Goal: Check status

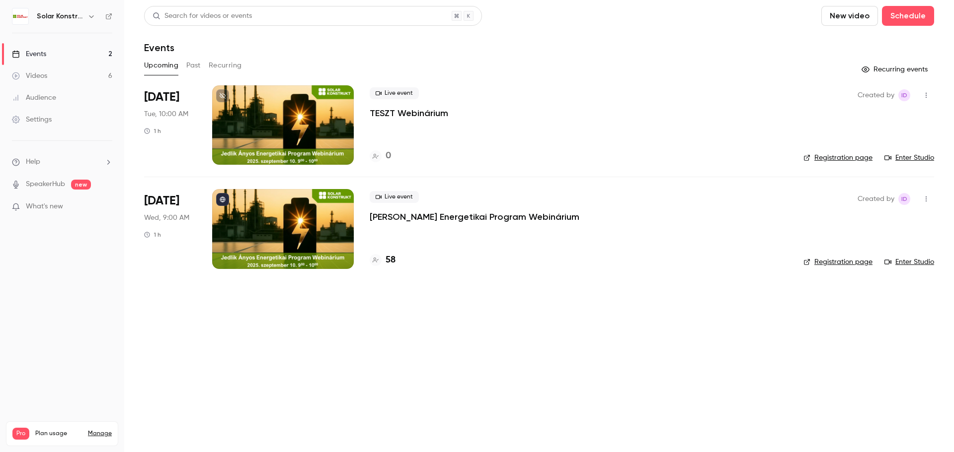
click at [333, 239] on div at bounding box center [283, 228] width 142 height 79
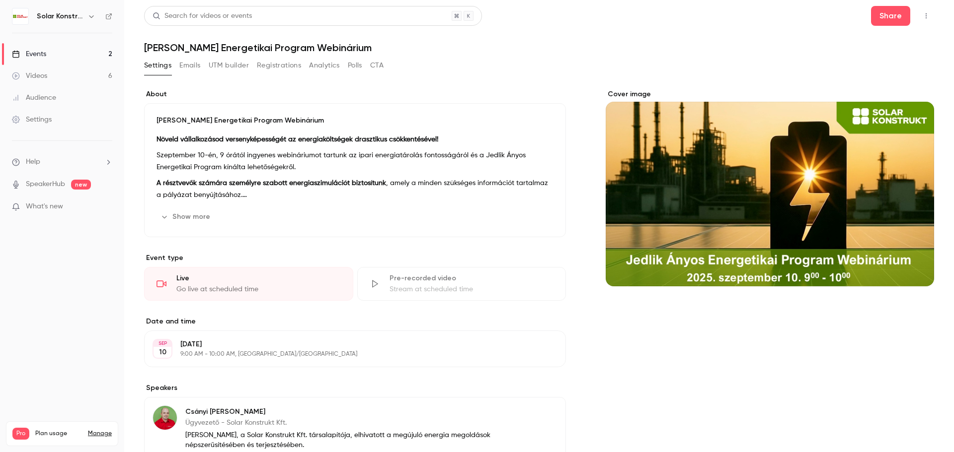
click at [281, 67] on button "Registrations" at bounding box center [279, 66] width 44 height 16
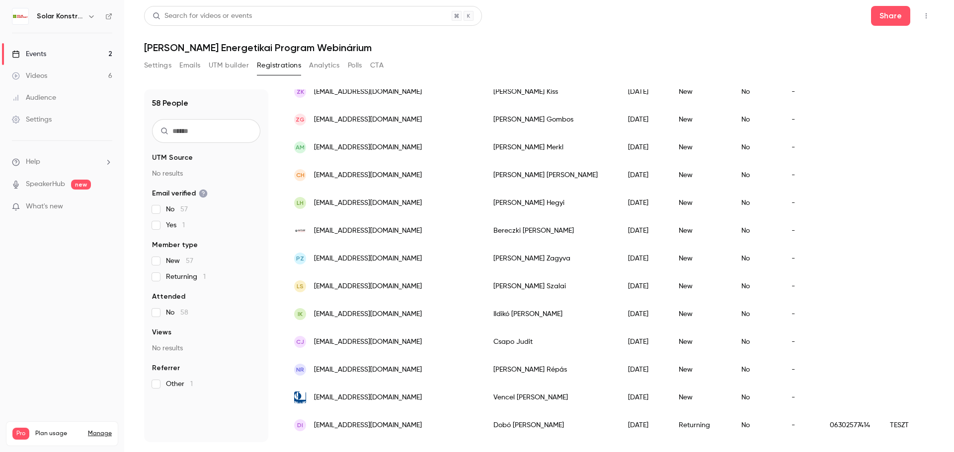
scroll to position [842, 0]
